Goal: Information Seeking & Learning: Learn about a topic

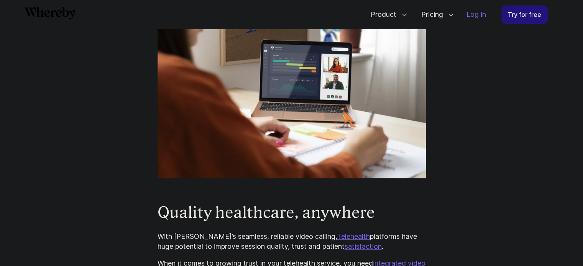
scroll to position [496, 0]
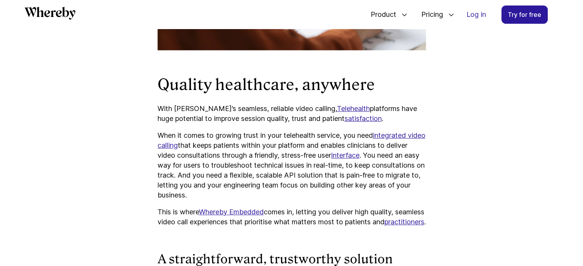
click at [235, 131] on p "When it comes to growing trust in your telehealth service, you need integrated …" at bounding box center [291, 166] width 268 height 70
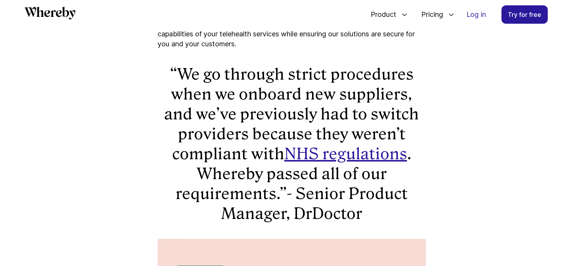
scroll to position [2730, 0]
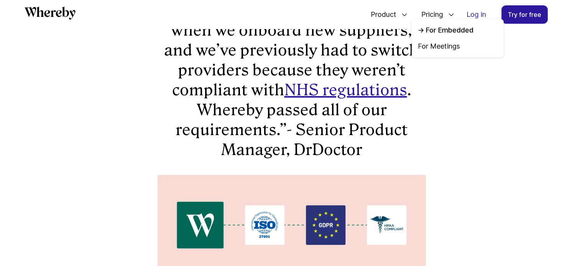
click at [438, 28] on link "For Embedded" at bounding box center [458, 30] width 80 height 10
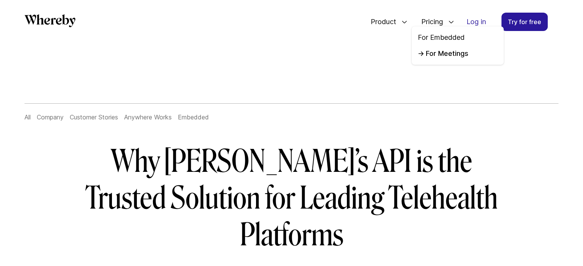
click at [447, 53] on link "For Meetings" at bounding box center [458, 54] width 80 height 10
